Goal: Task Accomplishment & Management: Manage account settings

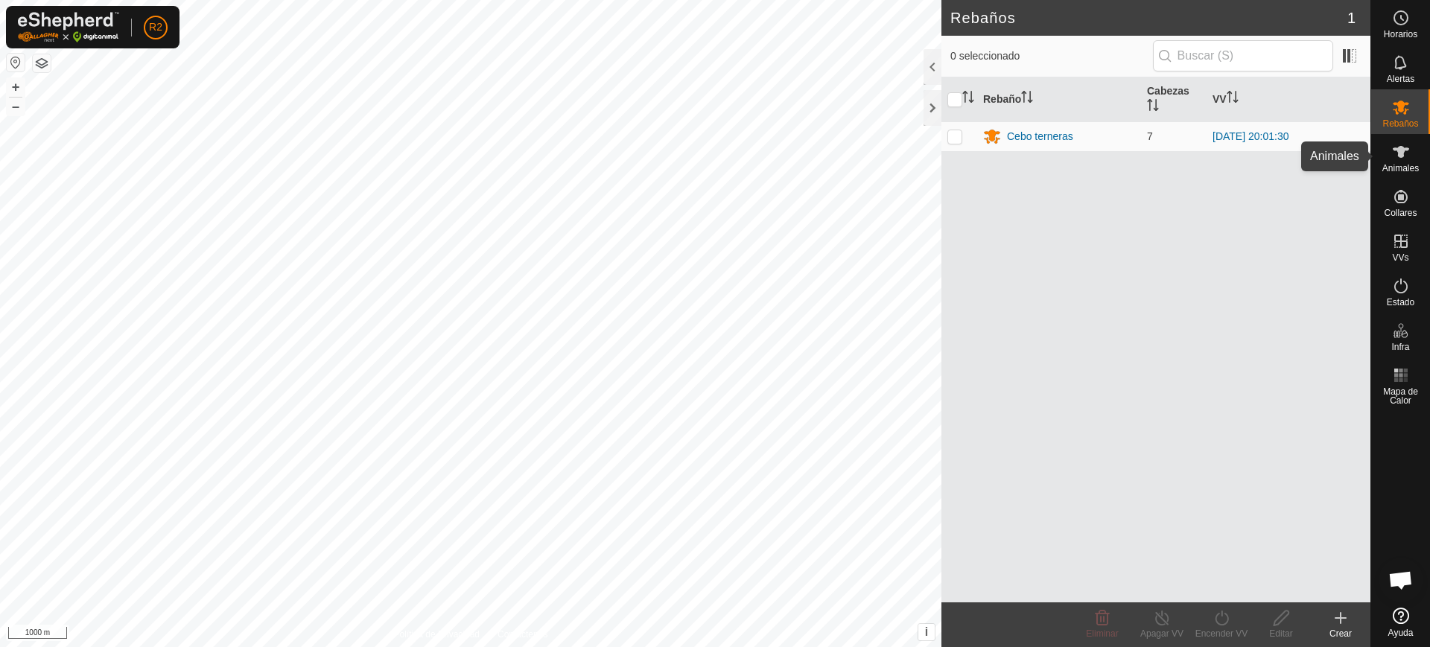
click at [1393, 161] on es-animals-svg-icon at bounding box center [1401, 152] width 27 height 24
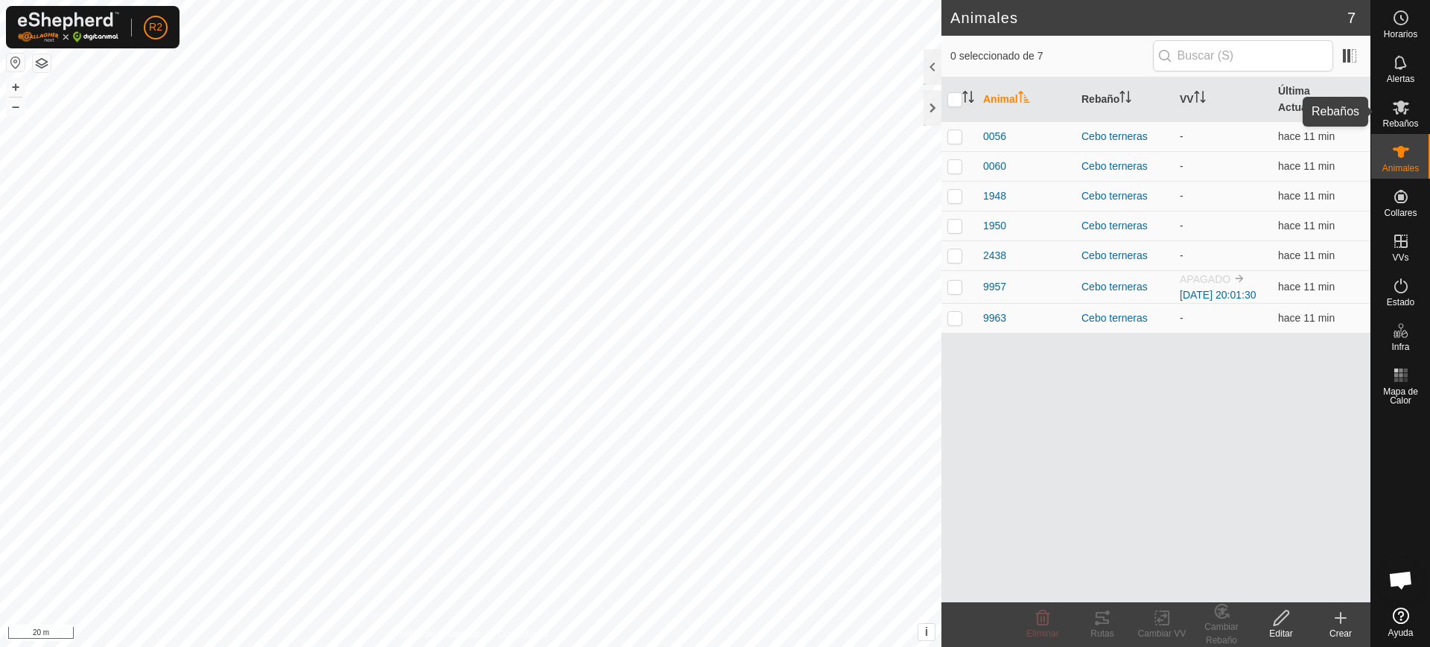
click at [1398, 107] on icon at bounding box center [1401, 107] width 18 height 18
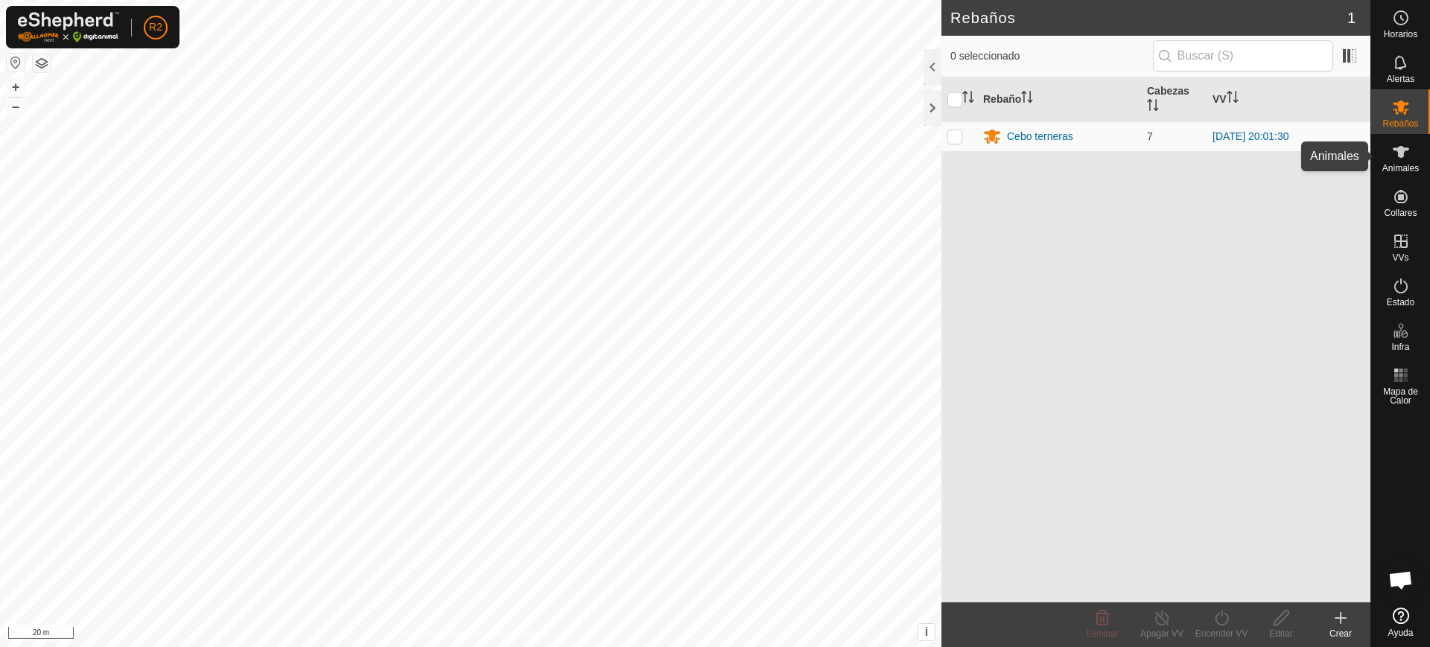
click at [1415, 159] on div "Animales" at bounding box center [1401, 156] width 59 height 45
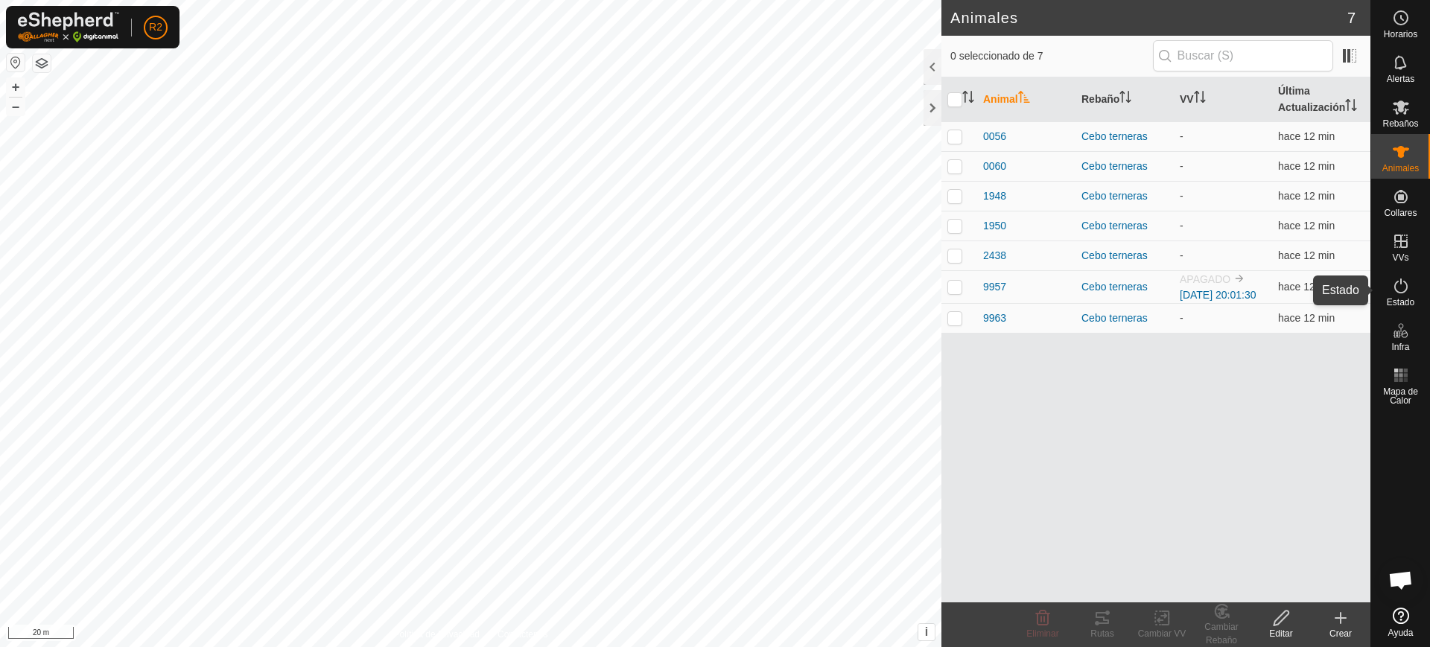
click at [1393, 296] on es-activation-svg-icon at bounding box center [1401, 286] width 27 height 24
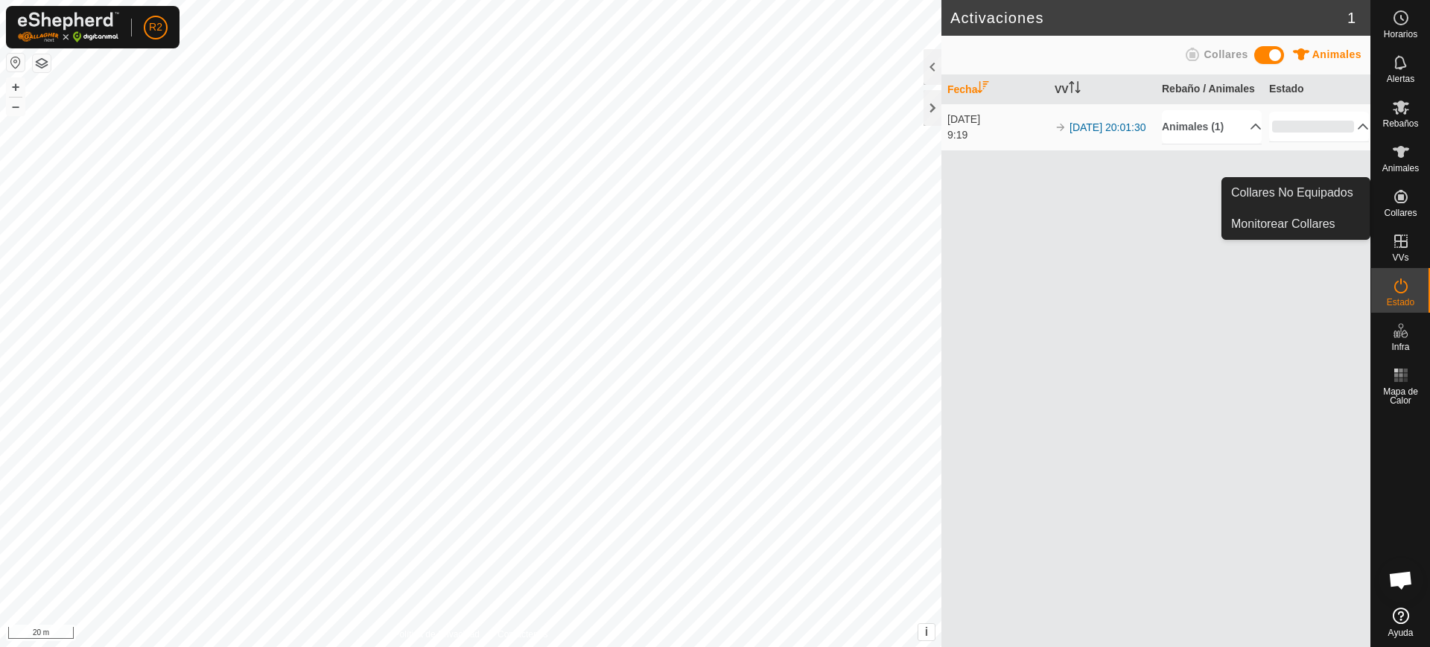
click at [1406, 203] on icon at bounding box center [1401, 197] width 18 height 18
click at [1391, 197] on es-neckbands-svg-icon at bounding box center [1401, 197] width 27 height 24
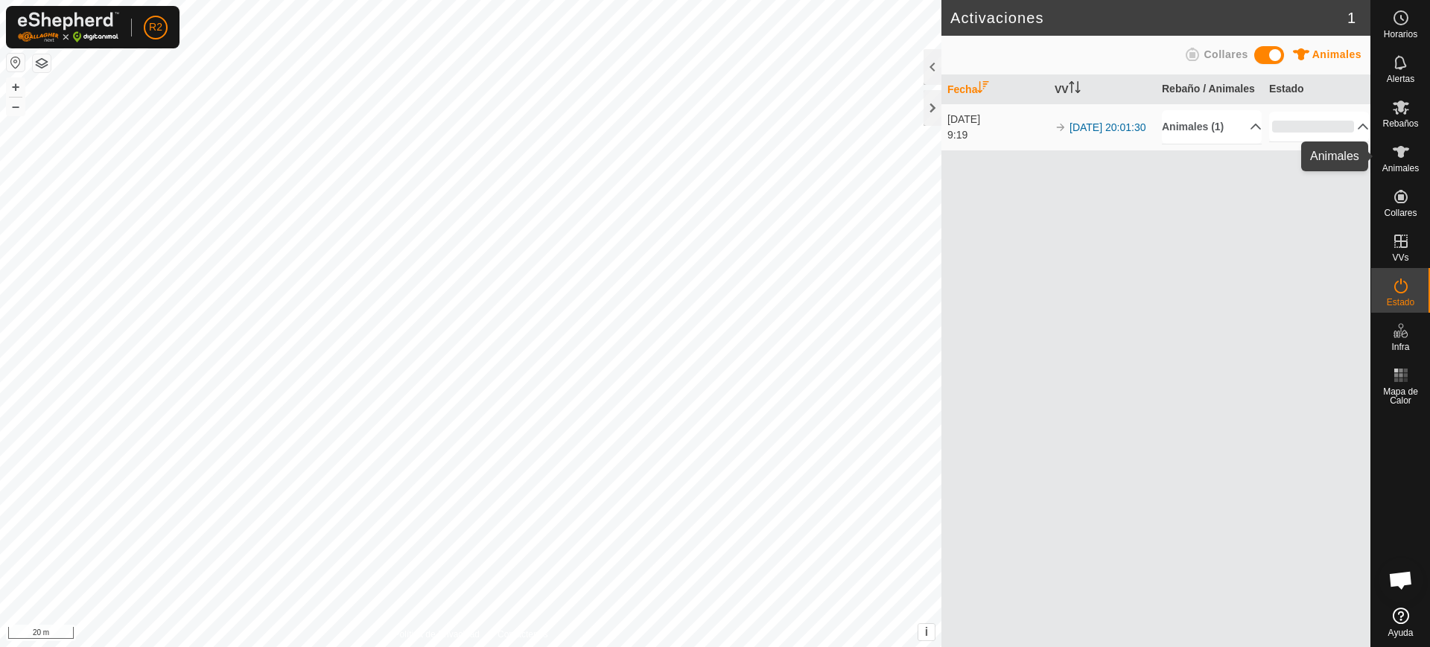
click at [1395, 169] on span "Animales" at bounding box center [1401, 168] width 37 height 9
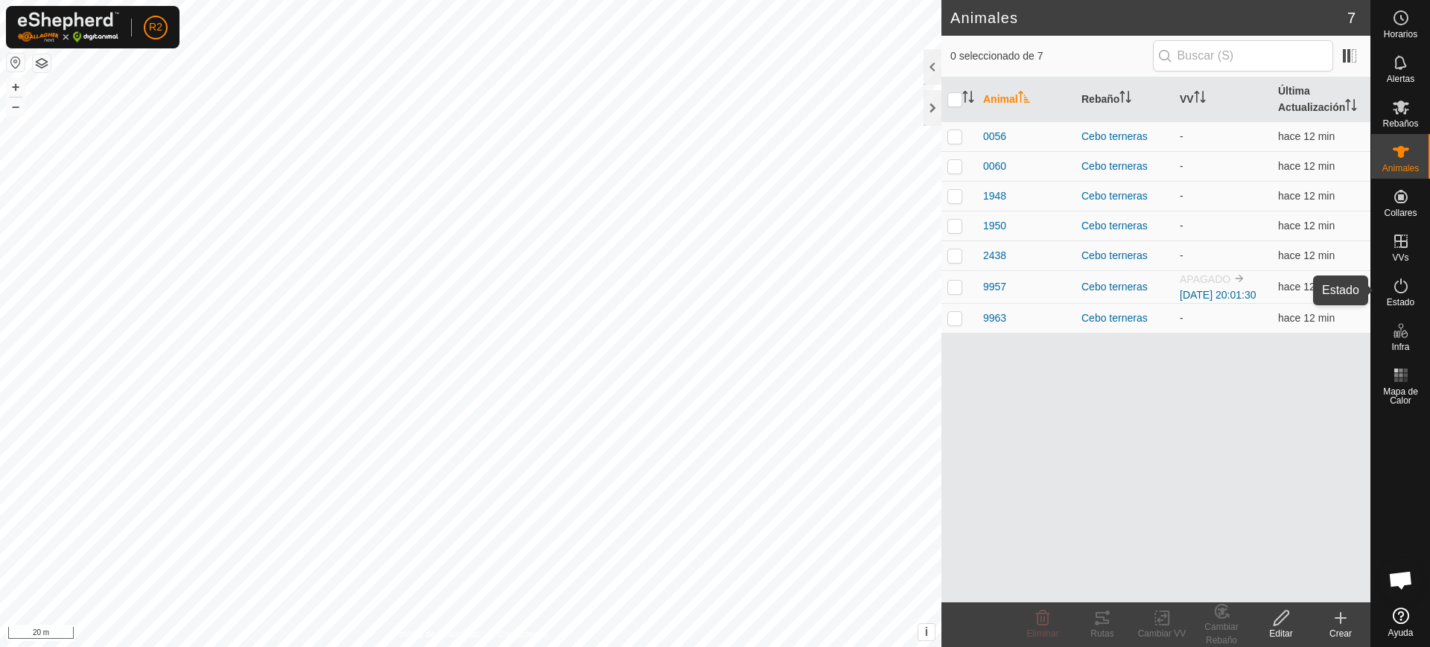
click at [1420, 298] on div "Estado" at bounding box center [1401, 290] width 59 height 45
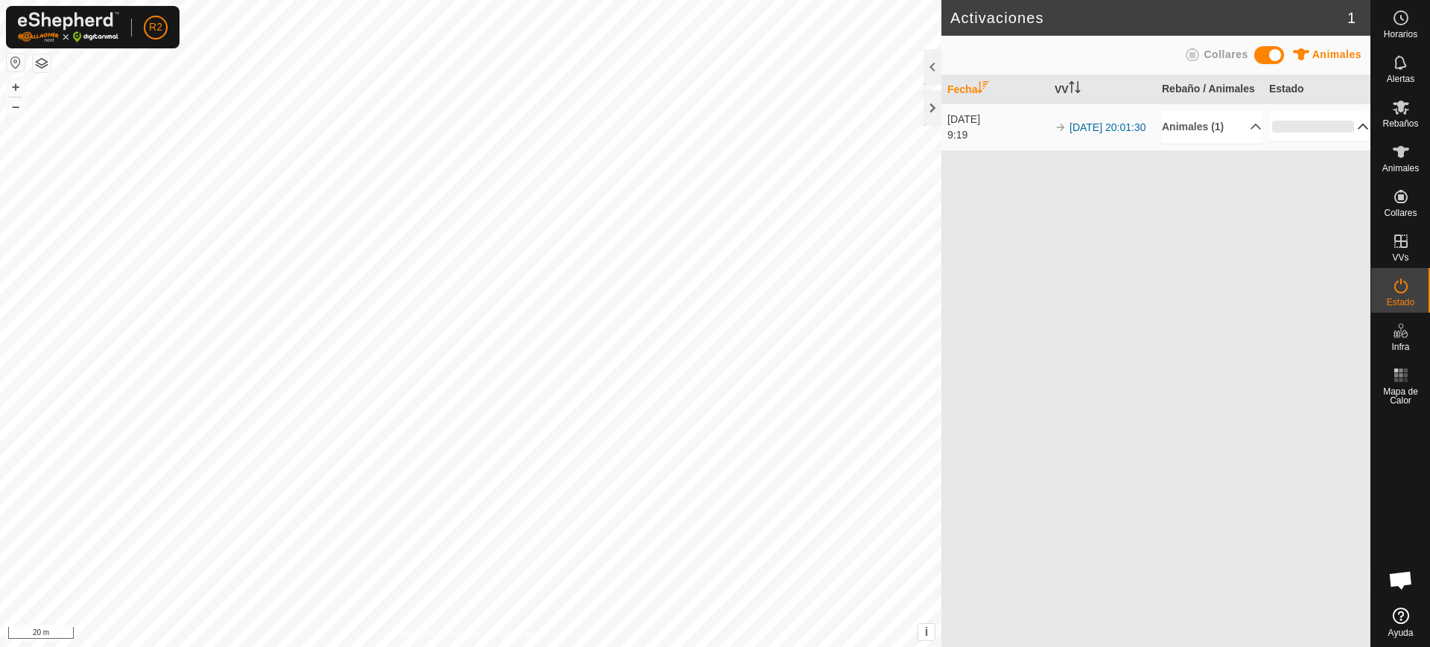
click at [1303, 125] on p-accordion-header "0%" at bounding box center [1319, 127] width 100 height 30
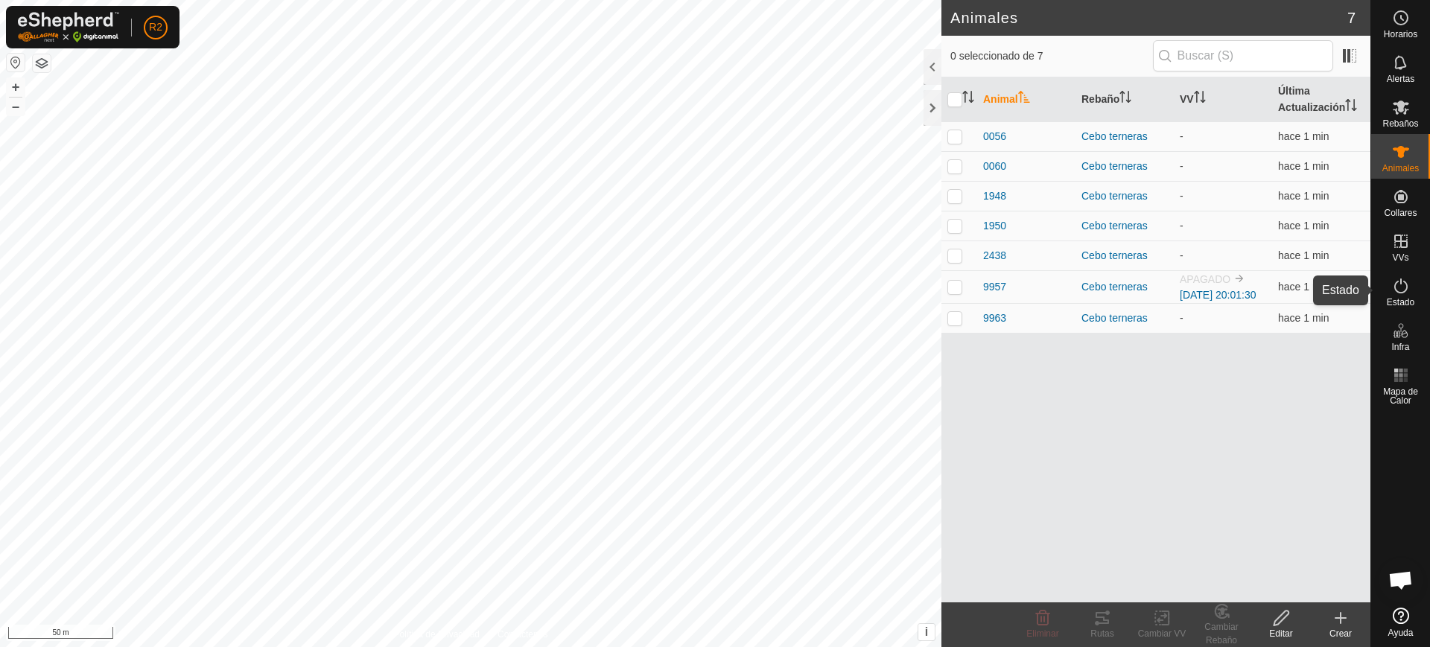
click at [1400, 306] on span "Estado" at bounding box center [1401, 302] width 28 height 9
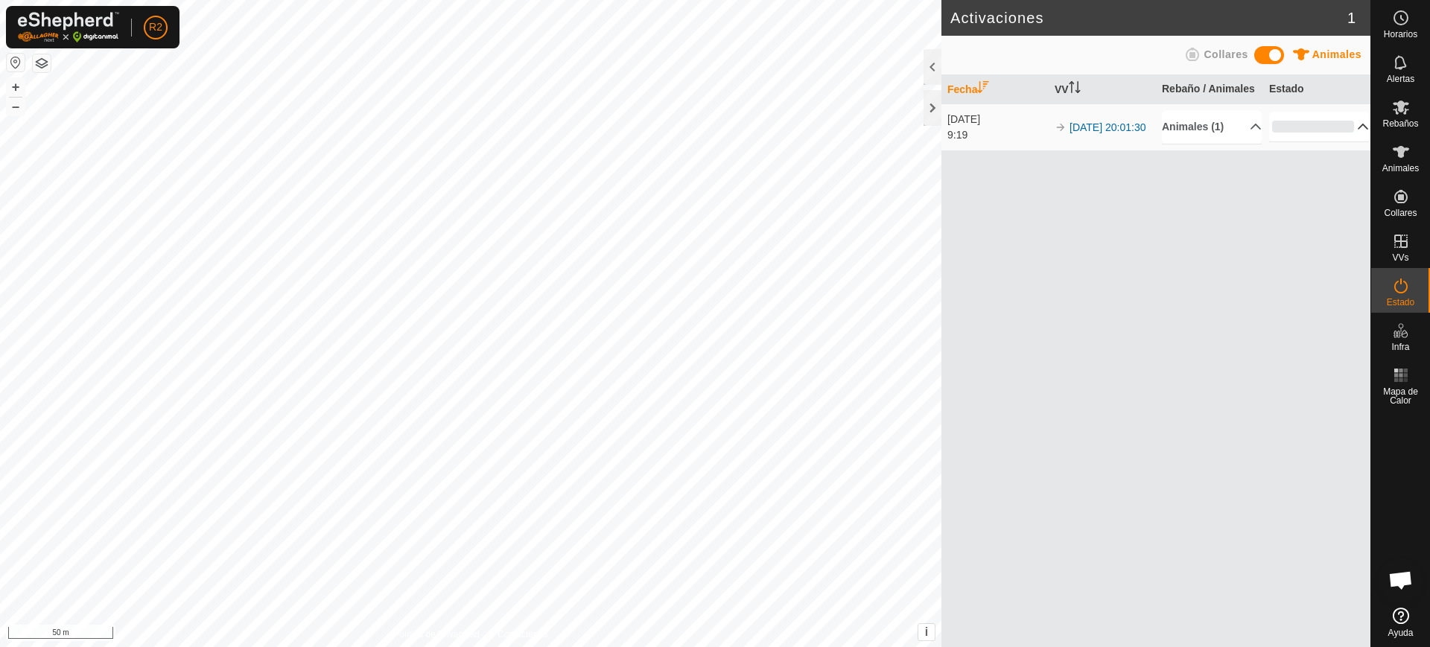
click at [1293, 131] on p-accordion-header "0%" at bounding box center [1319, 127] width 100 height 30
click at [1394, 164] on span "Animales" at bounding box center [1401, 168] width 37 height 9
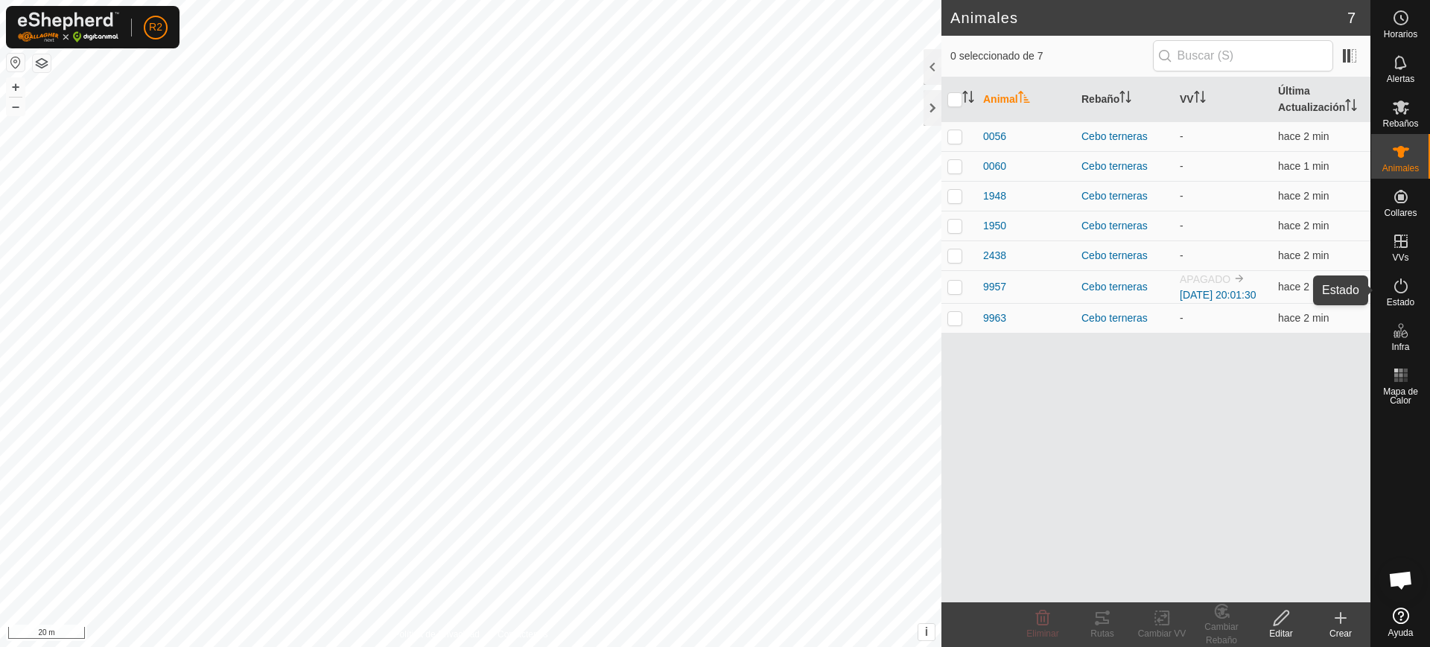
click at [1407, 295] on es-activation-svg-icon at bounding box center [1401, 286] width 27 height 24
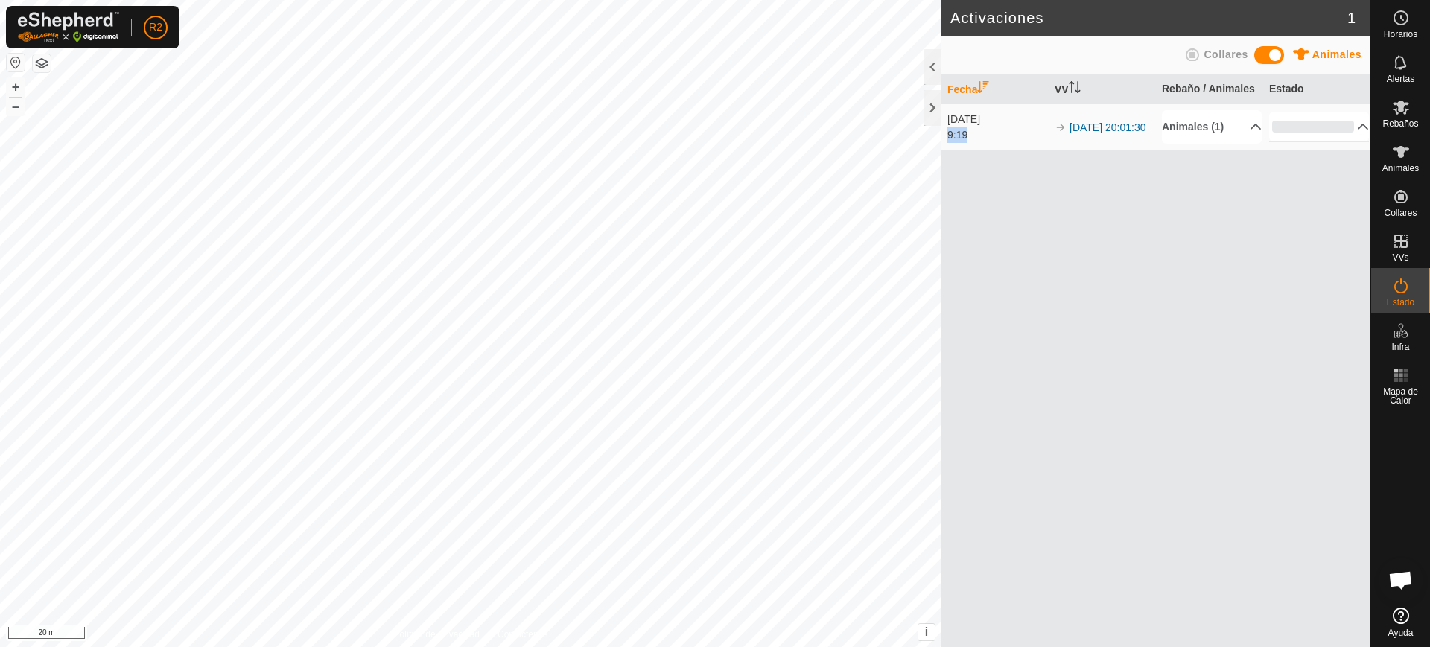
drag, startPoint x: 950, startPoint y: 137, endPoint x: 1004, endPoint y: 137, distance: 53.6
click at [1004, 137] on div "9:19" at bounding box center [998, 135] width 100 height 16
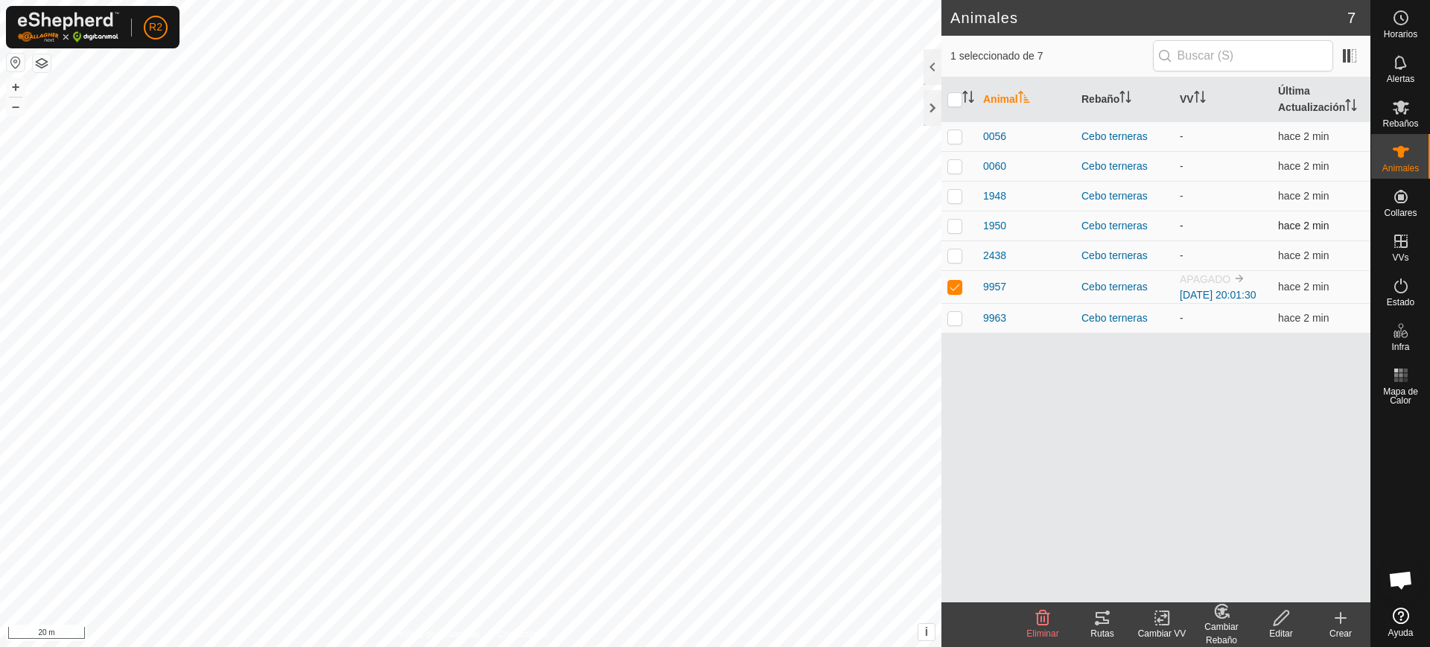
checkbox input "false"
click at [156, 36] on p-avatar "R2" at bounding box center [156, 28] width 24 height 24
click at [154, 31] on span "R2" at bounding box center [155, 27] width 13 height 16
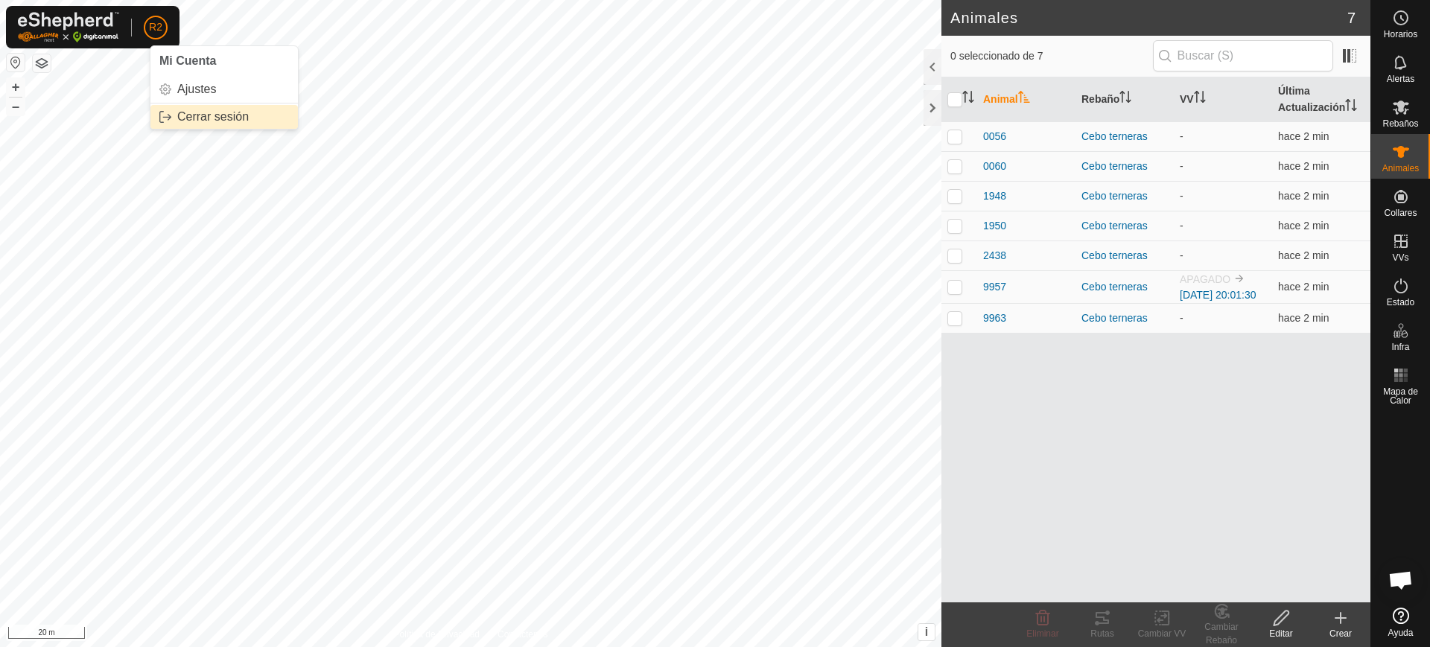
click at [200, 107] on link "Cerrar sesión" at bounding box center [224, 117] width 148 height 24
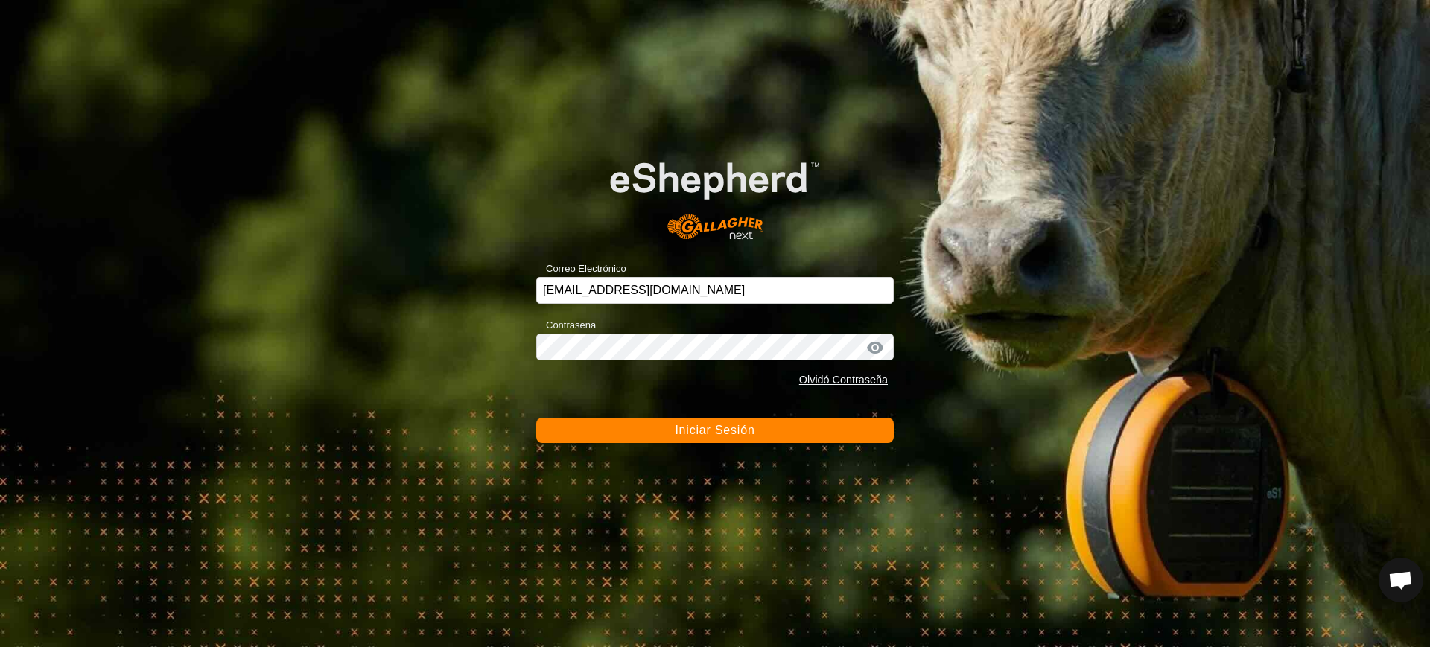
drag, startPoint x: 793, startPoint y: 274, endPoint x: 761, endPoint y: 287, distance: 33.8
click at [761, 287] on div "Correo Electrónico recursosnaturalescyl@correoganadero.es" at bounding box center [715, 281] width 358 height 45
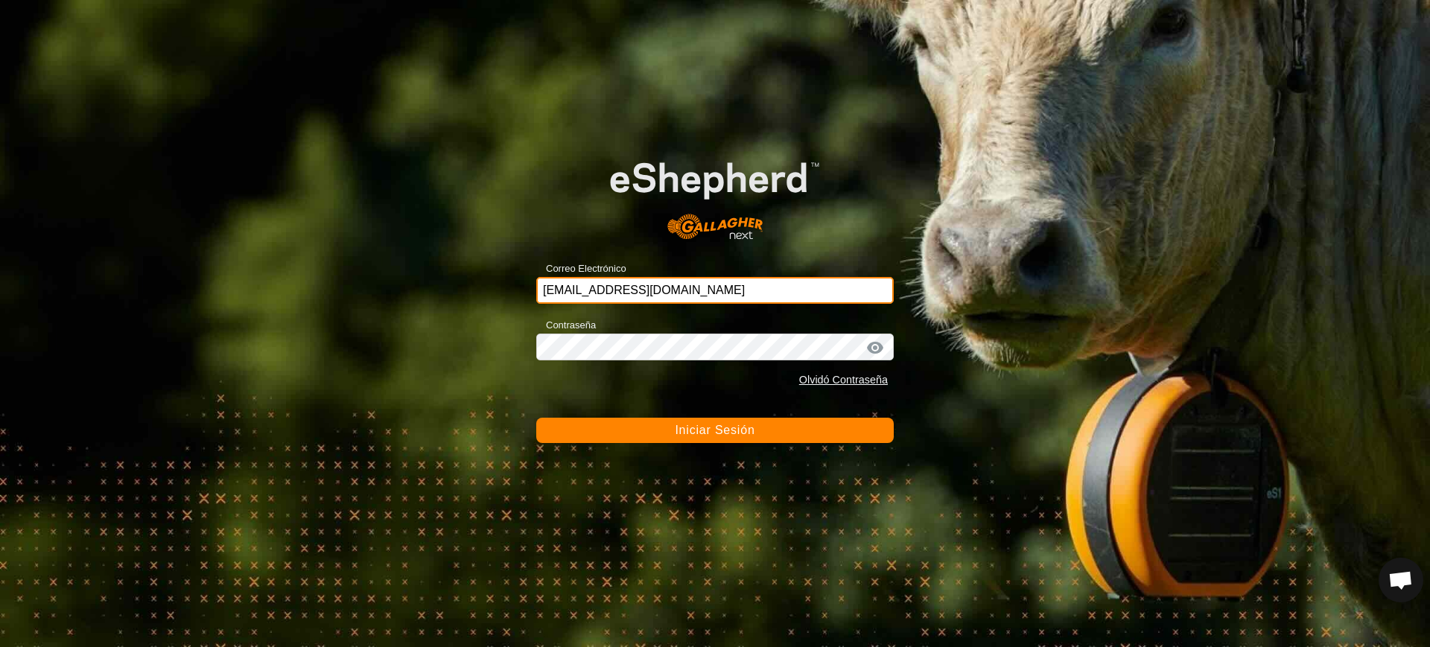
drag, startPoint x: 787, startPoint y: 288, endPoint x: 375, endPoint y: 290, distance: 412.0
click at [378, 293] on div "Correo Electrónico recursosnaturalescyl@correoganadero.es Contraseña Olvidó Con…" at bounding box center [715, 323] width 1430 height 647
type input "ccallejero@digitanimal.com"
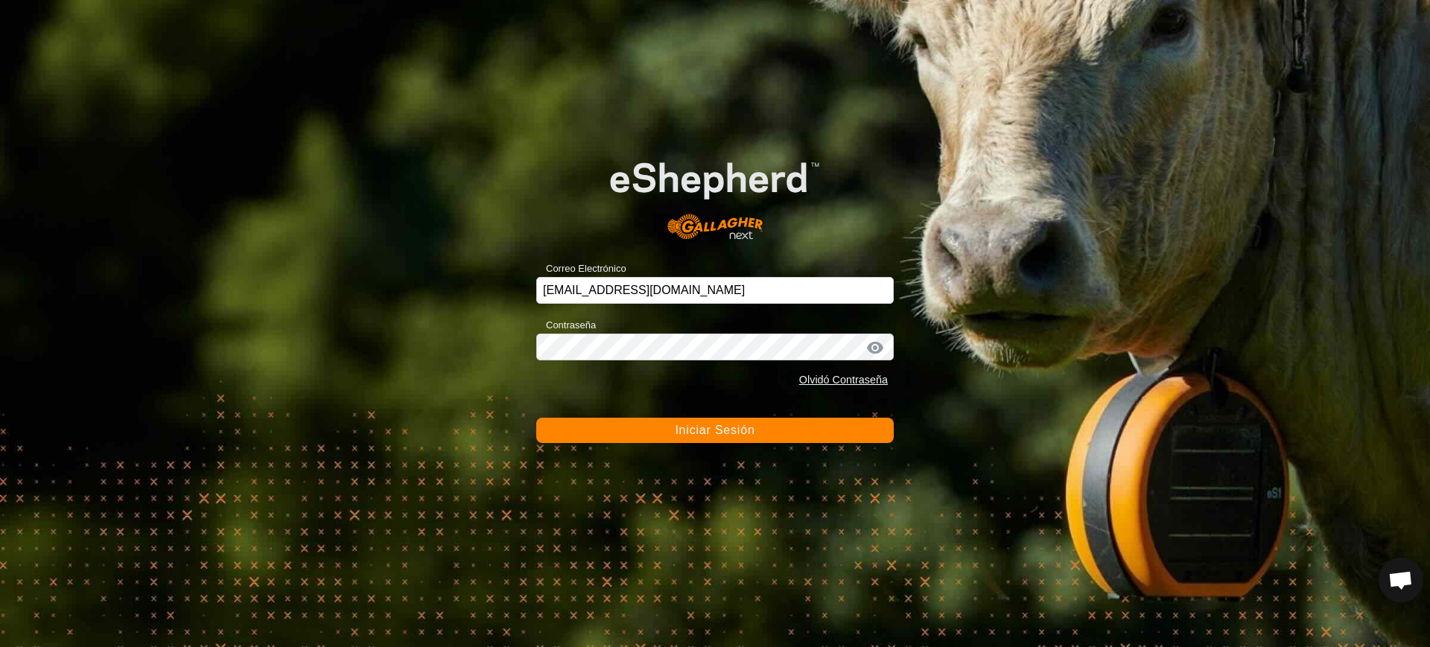
click at [707, 432] on span "Iniciar Sesión" at bounding box center [715, 430] width 80 height 13
